Goal: Book appointment/travel/reservation

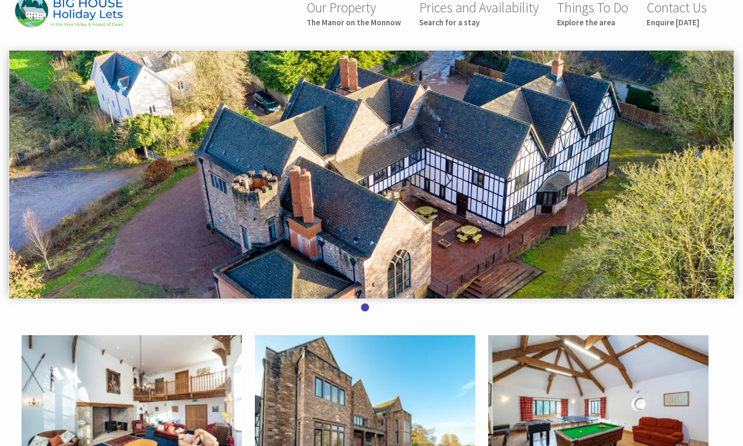
scroll to position [20, 0]
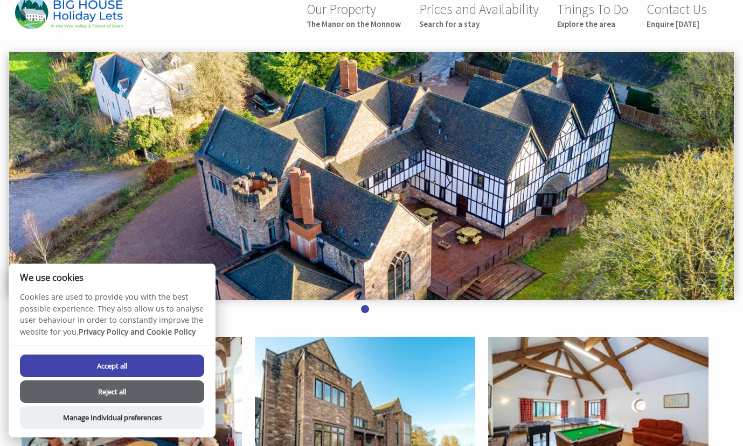
click at [127, 390] on button "Reject all" at bounding box center [112, 392] width 184 height 23
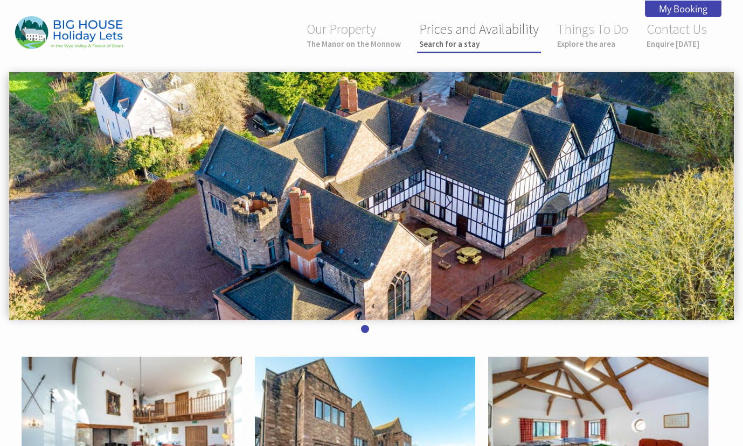
click at [452, 30] on link "Prices and Availability Search for a stay" at bounding box center [479, 34] width 120 height 29
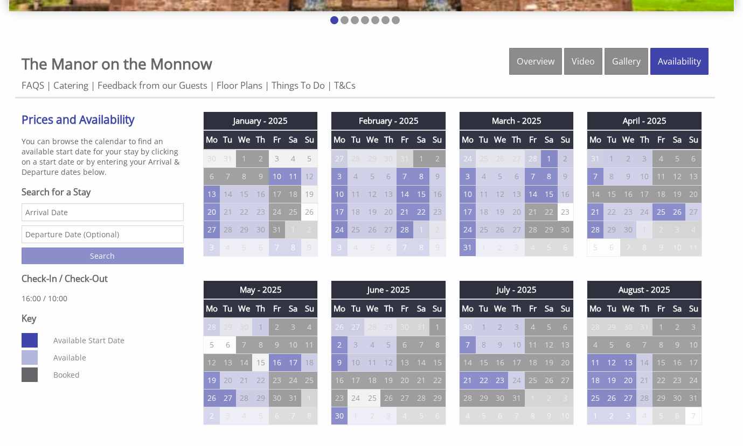
scroll to position [312, 0]
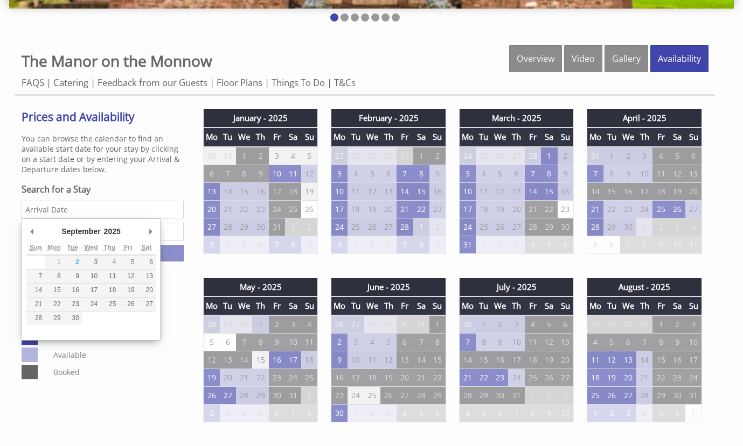
click at [149, 211] on input "Date" at bounding box center [103, 210] width 162 height 18
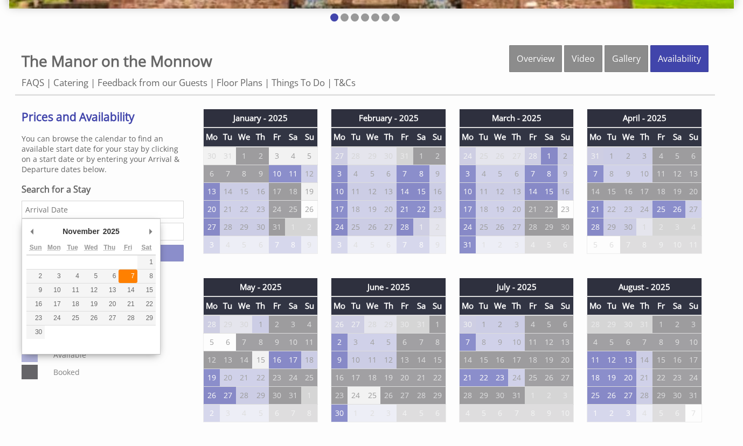
type input "07/11/2025"
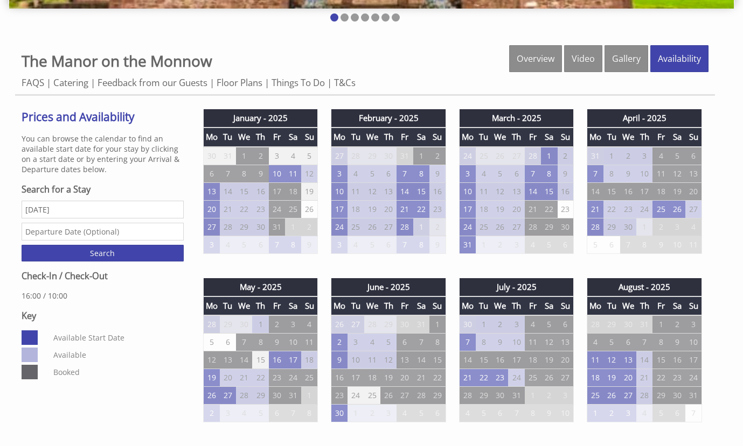
click at [130, 233] on input "text" at bounding box center [103, 232] width 162 height 18
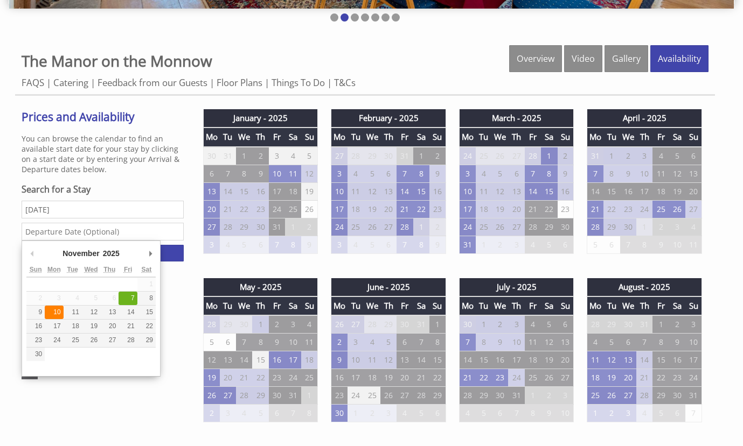
type input "10/11/2025"
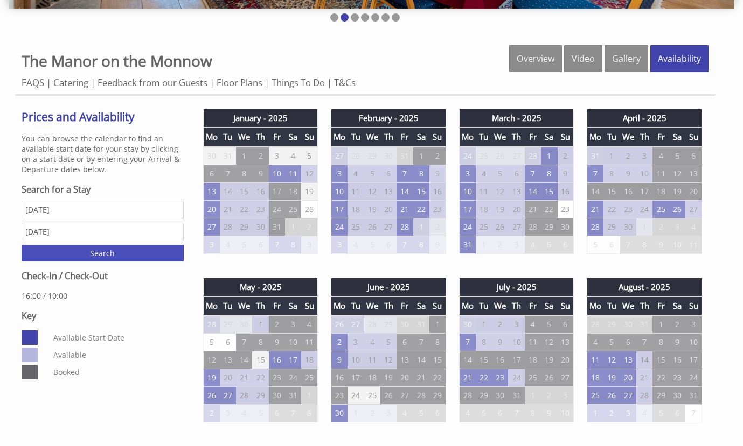
click at [93, 257] on input "Search" at bounding box center [103, 253] width 162 height 17
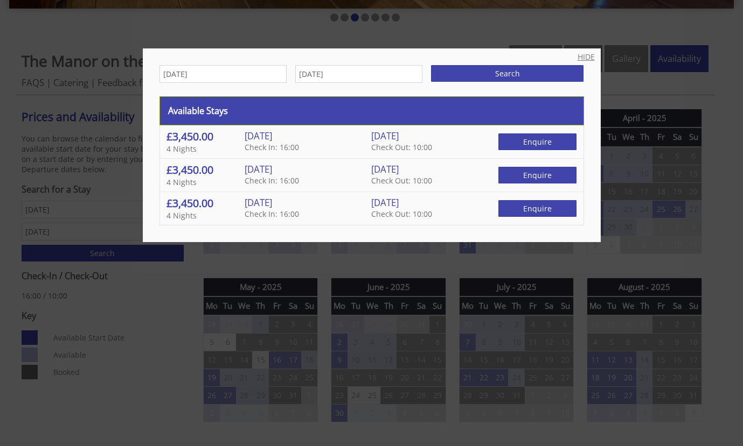
click at [583, 56] on link "HIDE" at bounding box center [585, 57] width 17 height 10
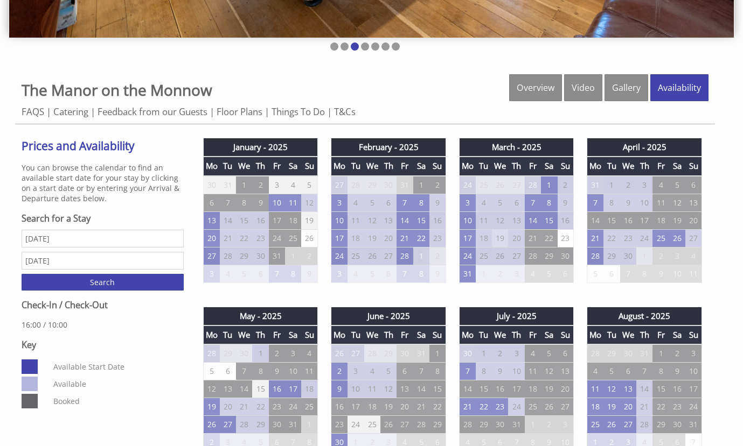
scroll to position [0, 0]
